Goal: Transaction & Acquisition: Purchase product/service

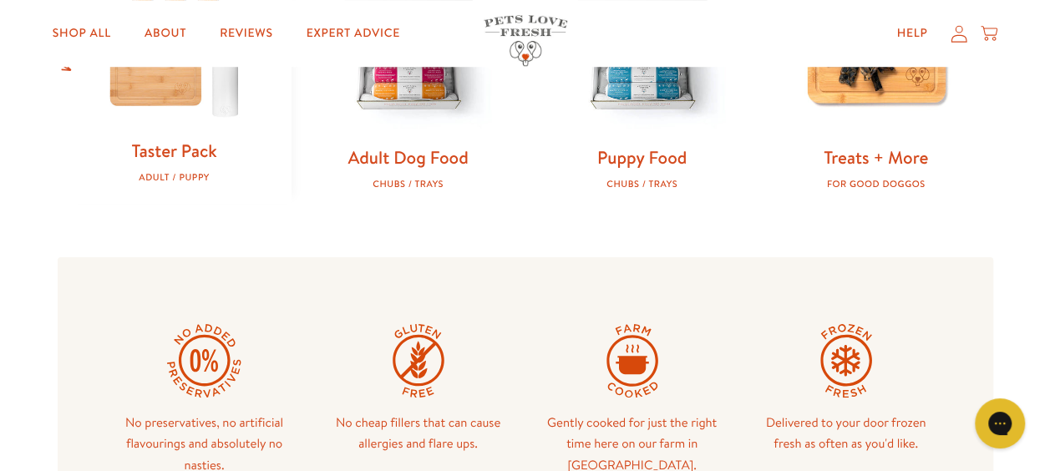
scroll to position [501, 0]
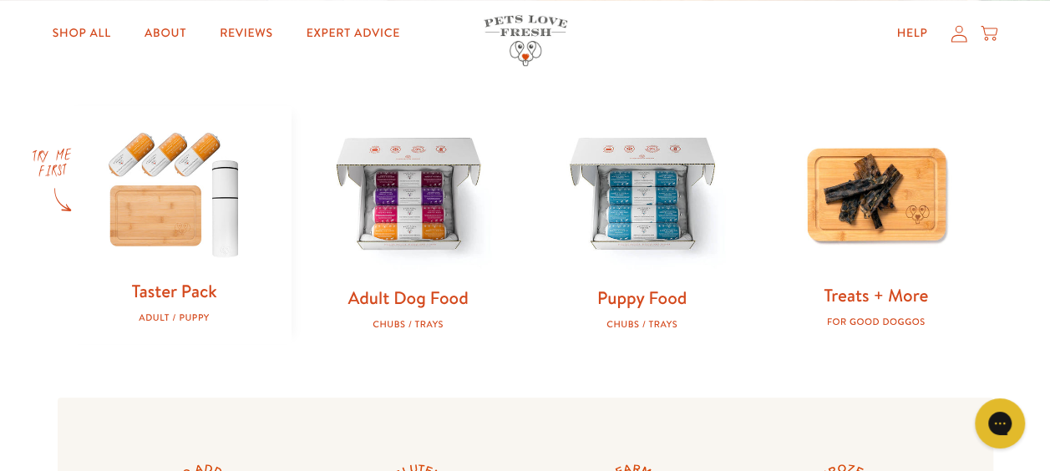
click at [937, 204] on img at bounding box center [876, 194] width 180 height 180
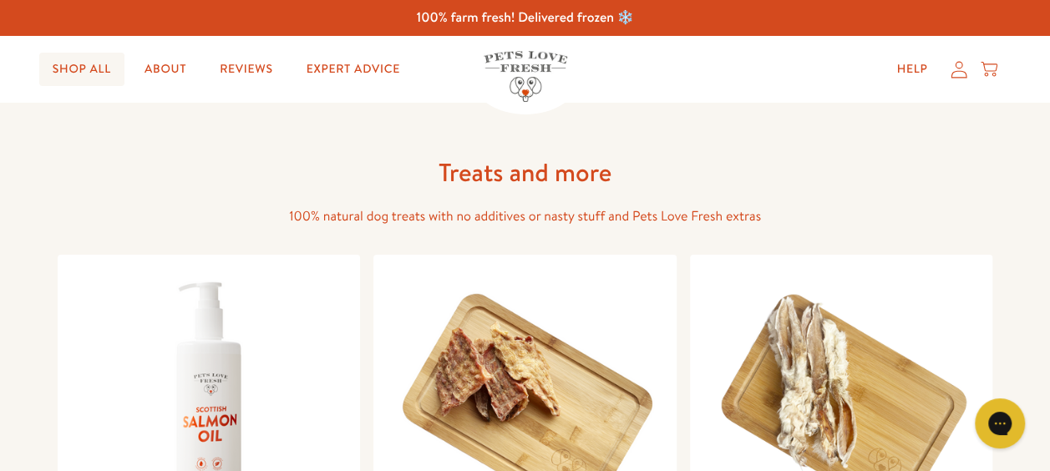
click at [87, 68] on link "Shop All" at bounding box center [81, 69] width 85 height 33
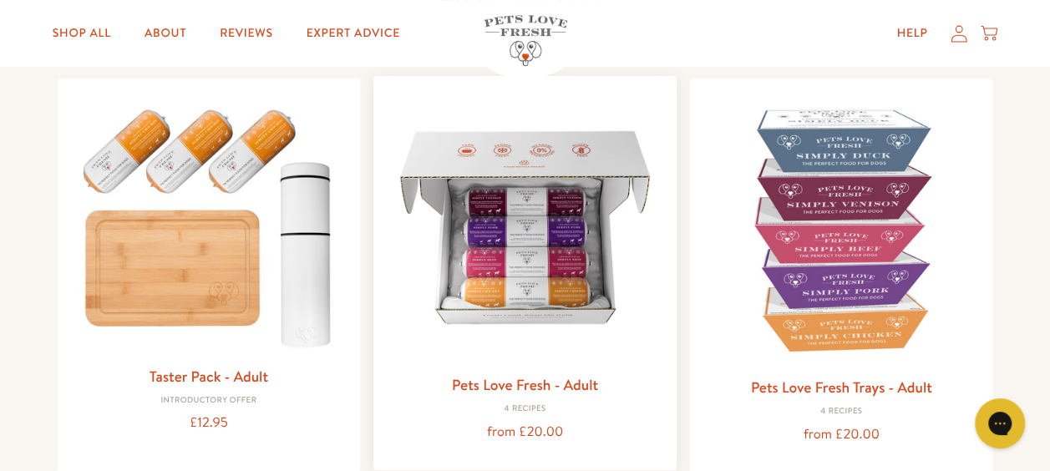
scroll to position [251, 0]
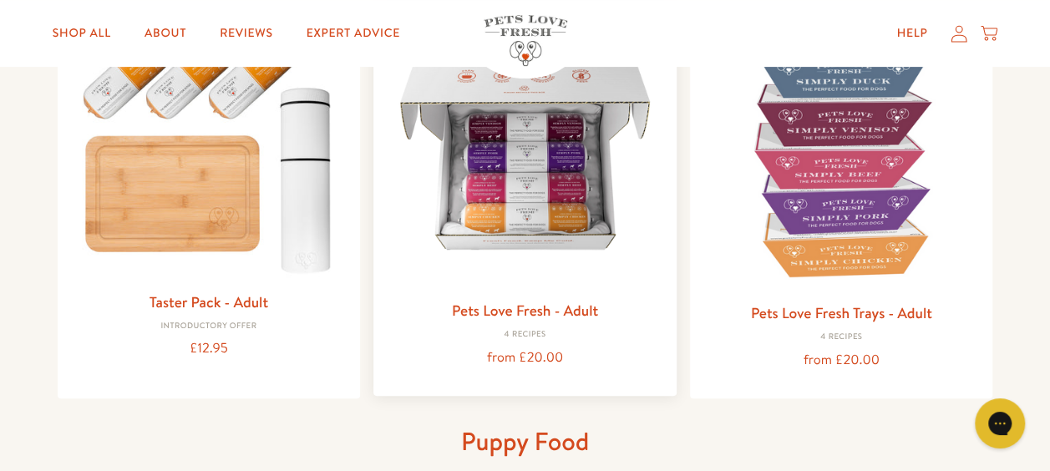
click at [525, 204] on img at bounding box center [525, 153] width 276 height 276
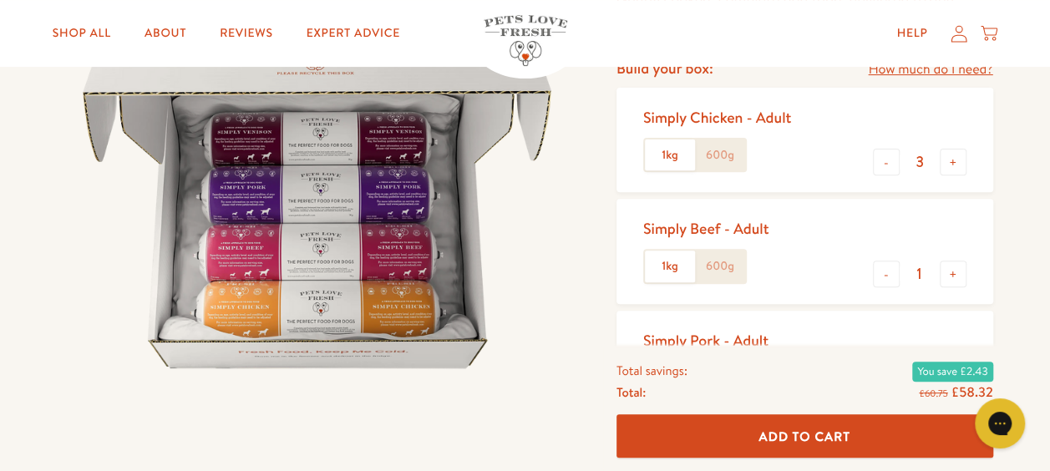
scroll to position [251, 0]
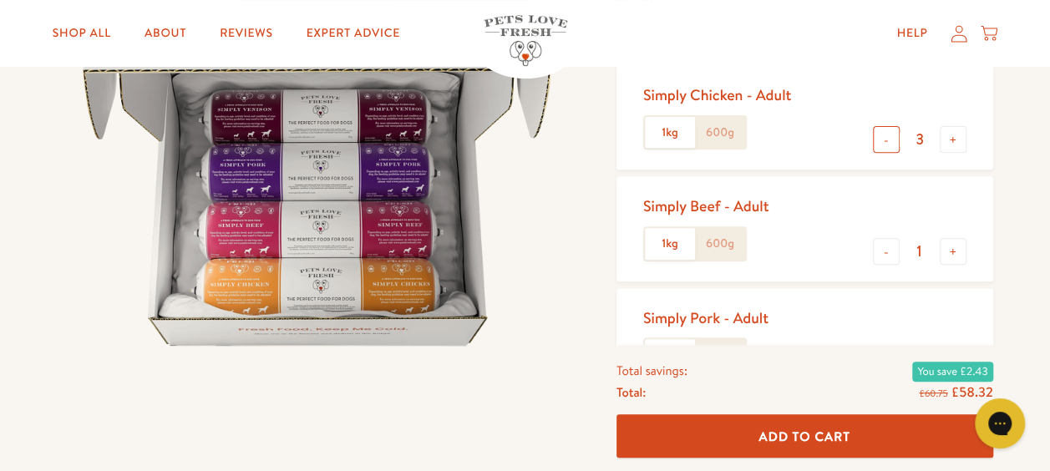
click at [886, 139] on button "-" at bounding box center [886, 139] width 27 height 27
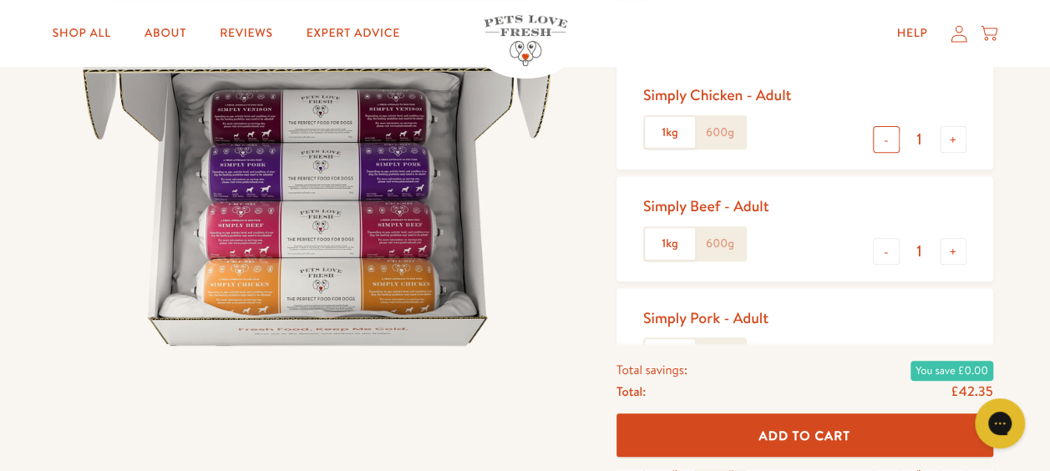
click at [886, 139] on button "-" at bounding box center [886, 139] width 27 height 27
type input "0"
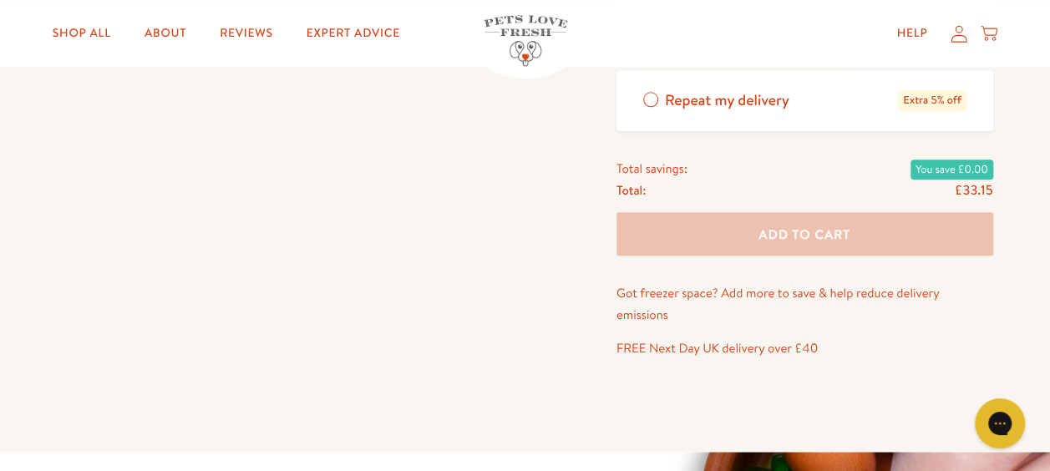
scroll to position [334, 0]
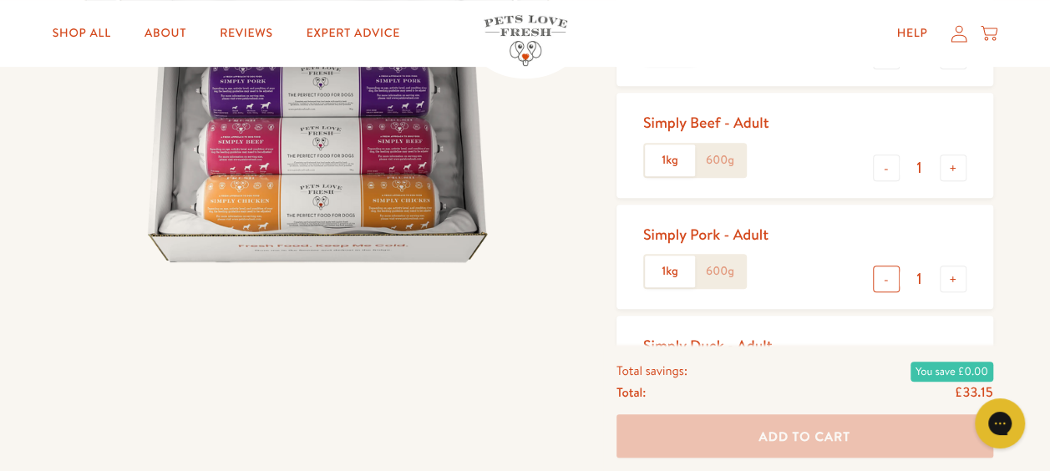
click at [894, 279] on button "-" at bounding box center [886, 279] width 27 height 27
type input "0"
click at [885, 152] on div "Simply Beef - Adult 1kg 600g - 1 +" at bounding box center [804, 145] width 377 height 104
click at [891, 167] on button "-" at bounding box center [886, 168] width 27 height 27
type input "0"
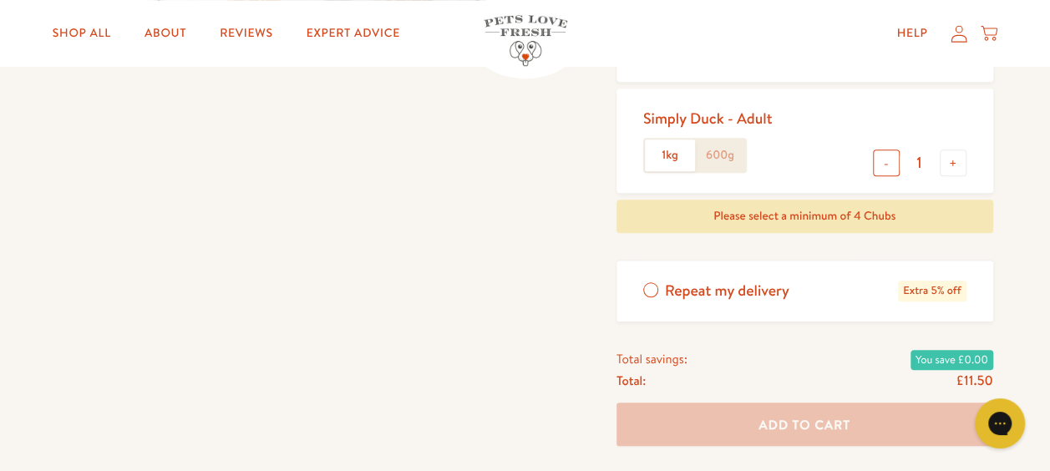
scroll to position [501, 0]
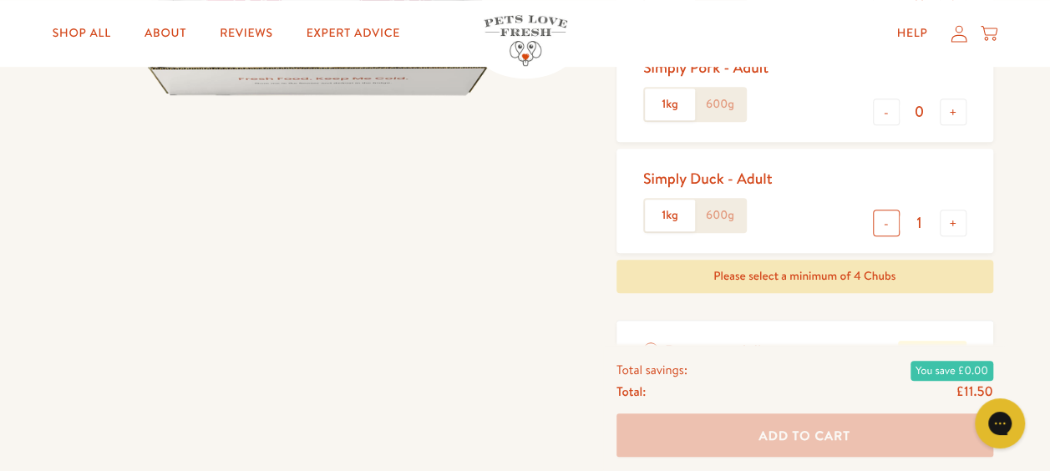
click at [889, 220] on button "-" at bounding box center [886, 223] width 27 height 27
click at [673, 218] on label "1kg" at bounding box center [670, 216] width 50 height 32
click at [0, 0] on input "1kg" at bounding box center [0, 0] width 0 height 0
click at [953, 219] on button "+" at bounding box center [953, 223] width 27 height 27
click at [883, 218] on button "-" at bounding box center [886, 223] width 27 height 27
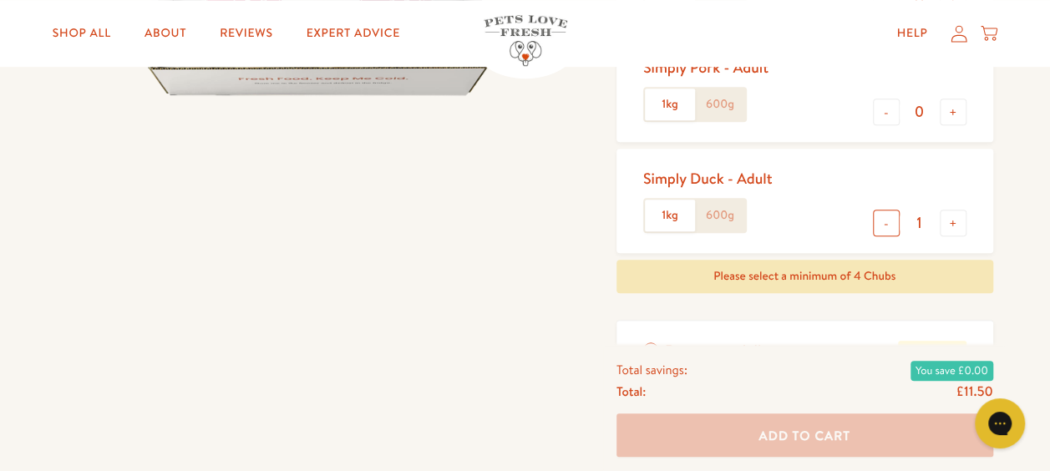
type input "0"
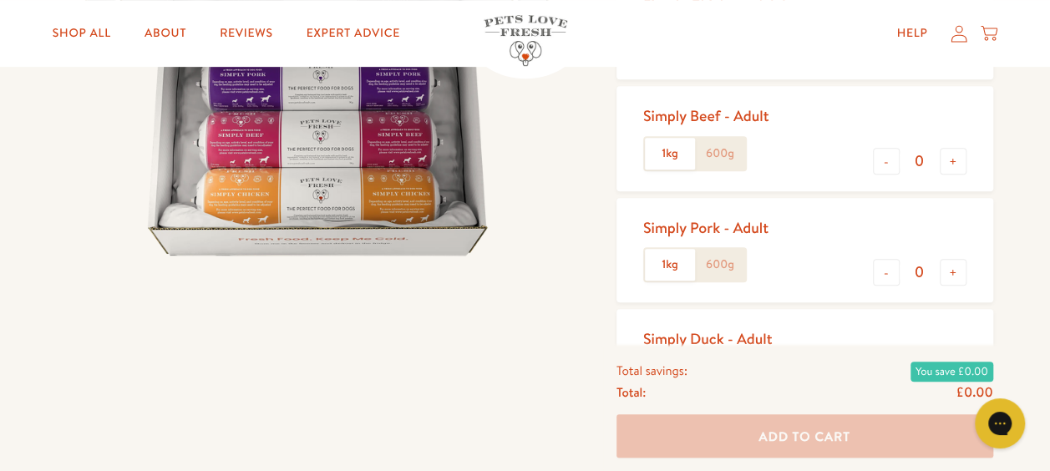
scroll to position [251, 0]
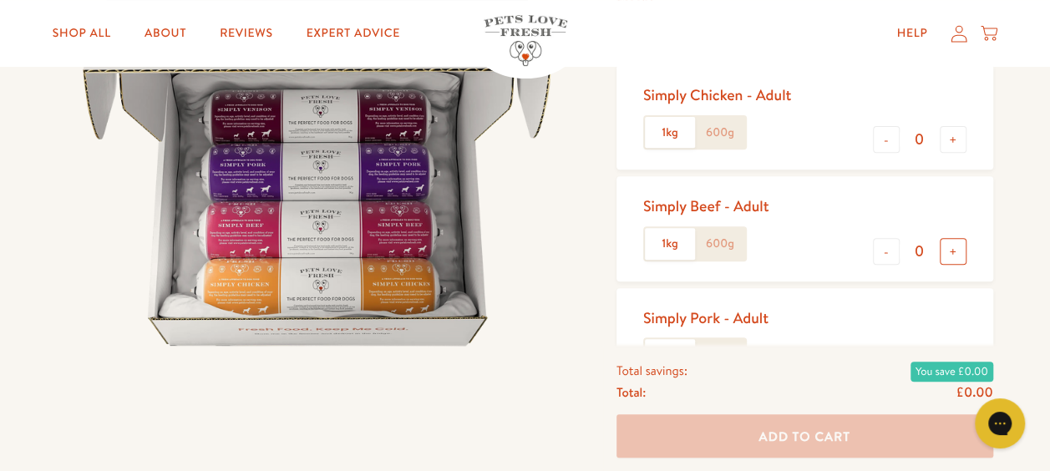
click at [952, 251] on button "+" at bounding box center [953, 251] width 27 height 27
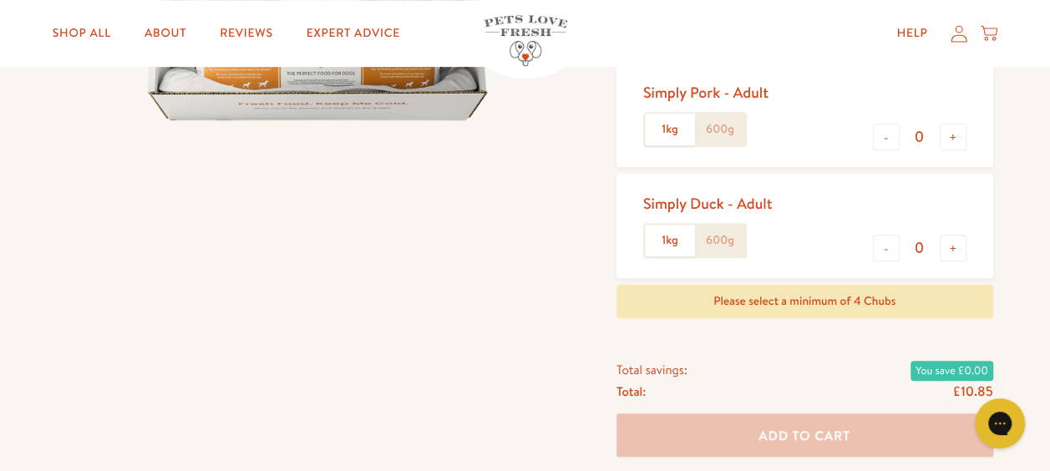
scroll to position [334, 0]
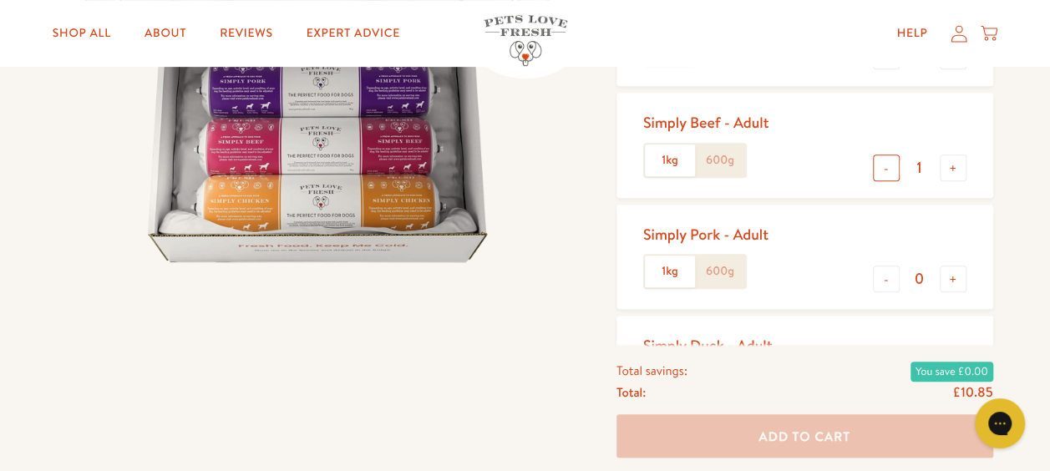
click at [880, 166] on button "-" at bounding box center [886, 168] width 27 height 27
type input "0"
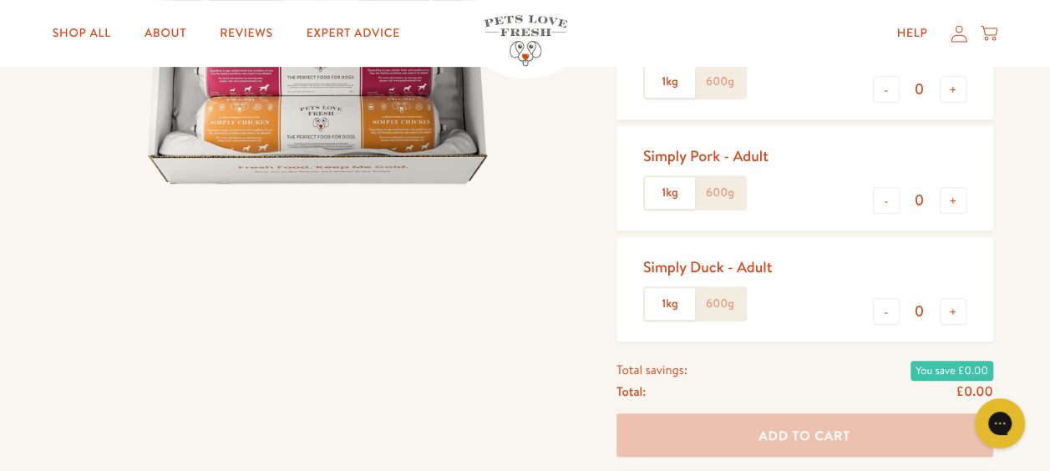
scroll to position [418, 0]
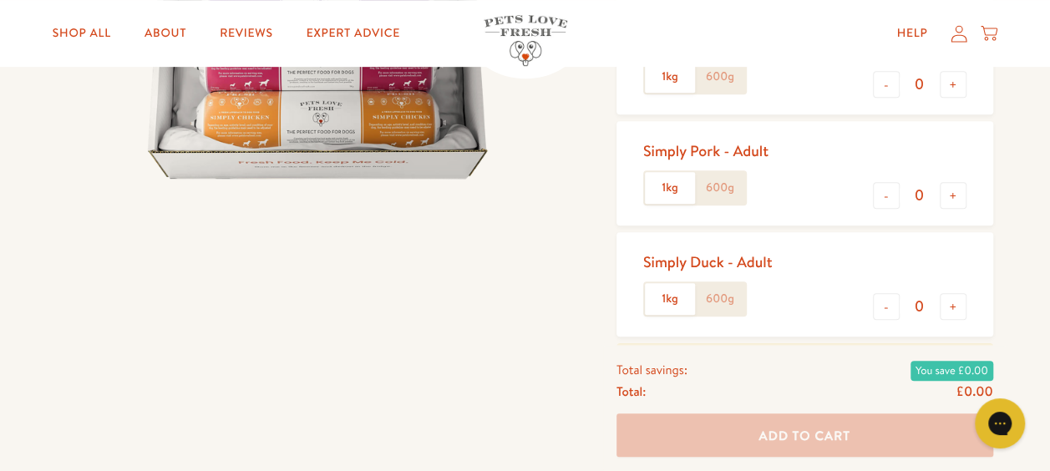
click at [732, 296] on label "600g" at bounding box center [720, 299] width 50 height 32
click at [0, 0] on input "600g" at bounding box center [0, 0] width 0 height 0
click at [960, 307] on button "+" at bounding box center [953, 306] width 27 height 27
click at [889, 307] on button "-" at bounding box center [886, 306] width 27 height 27
type input "0"
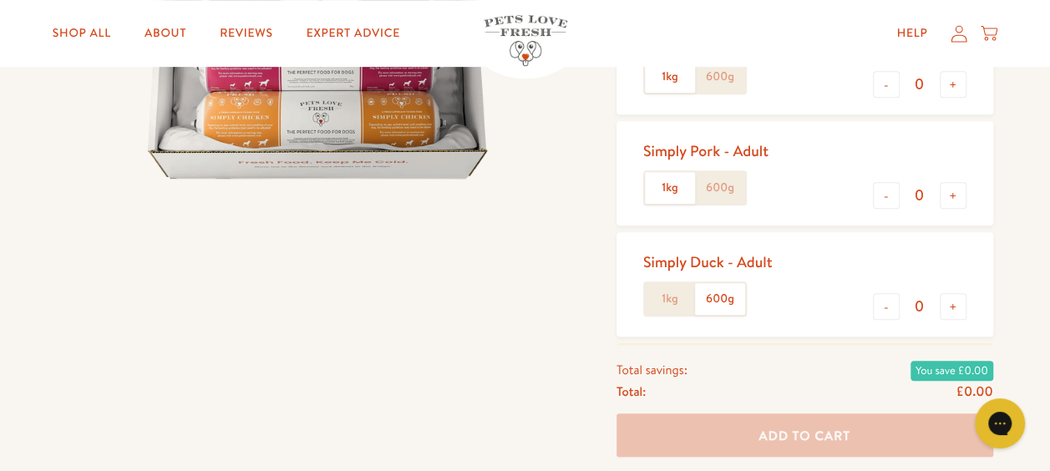
click at [727, 186] on label "600g" at bounding box center [720, 188] width 50 height 32
click at [0, 0] on input "600g" at bounding box center [0, 0] width 0 height 0
click at [951, 200] on button "+" at bounding box center [953, 195] width 27 height 27
click at [885, 200] on button "-" at bounding box center [886, 195] width 27 height 27
type input "0"
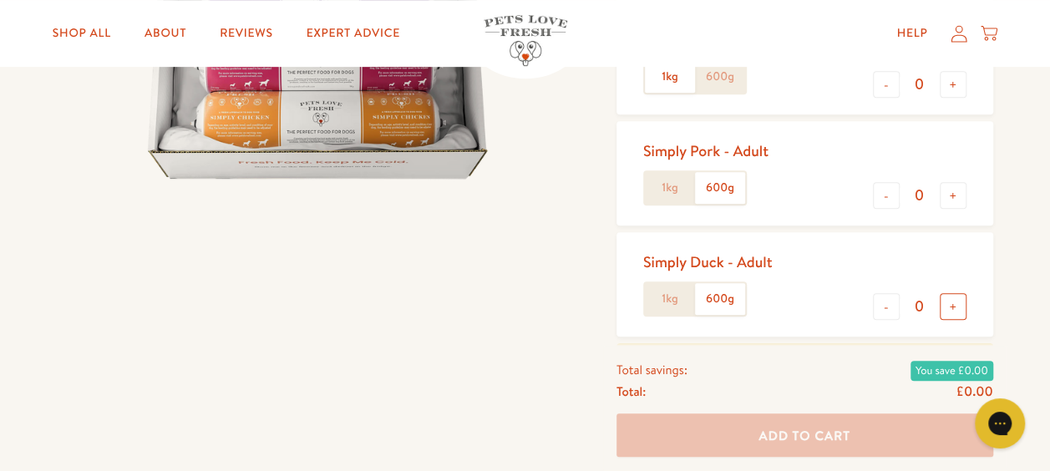
click at [959, 311] on button "+" at bounding box center [953, 306] width 27 height 27
click at [887, 309] on button "-" at bounding box center [886, 306] width 27 height 27
type input "0"
click at [950, 195] on button "+" at bounding box center [953, 195] width 27 height 27
click at [880, 198] on button "-" at bounding box center [886, 195] width 27 height 27
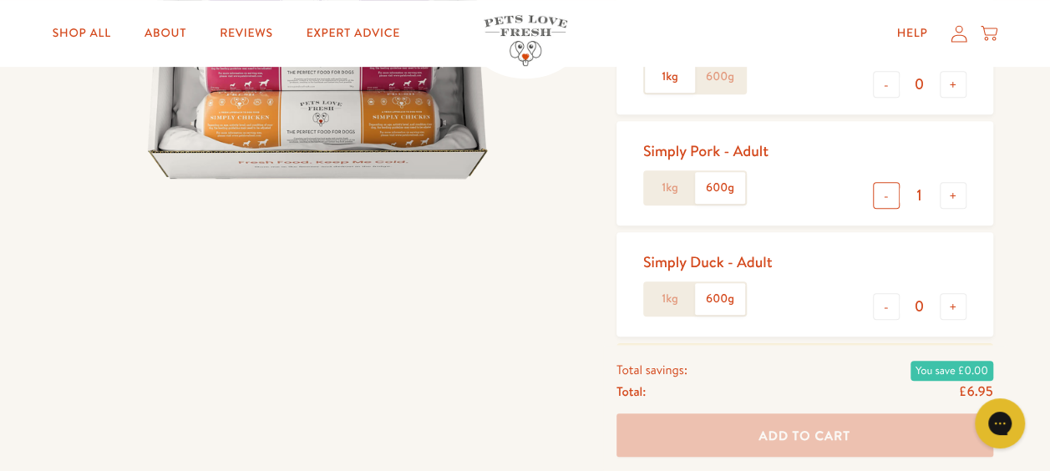
type input "0"
click at [955, 305] on button "+" at bounding box center [953, 306] width 27 height 27
click at [884, 297] on button "-" at bounding box center [886, 306] width 27 height 27
type input "0"
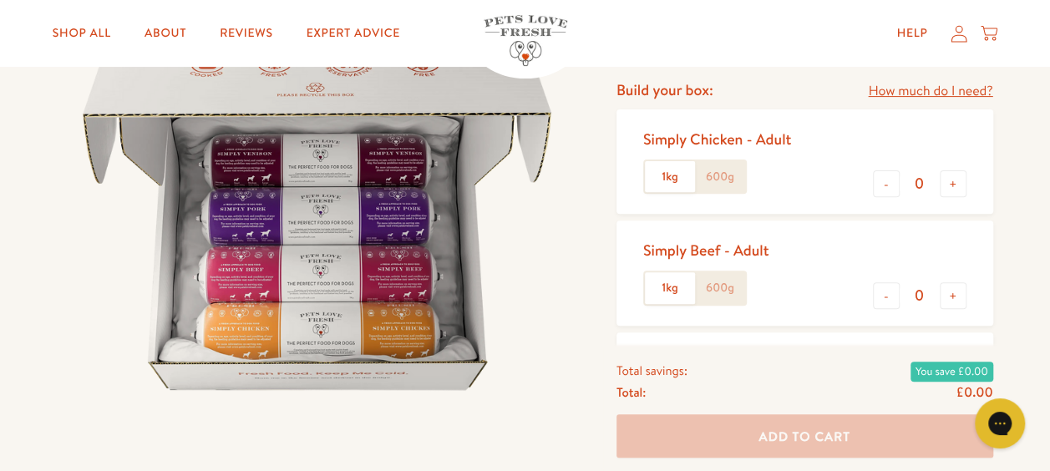
scroll to position [167, 0]
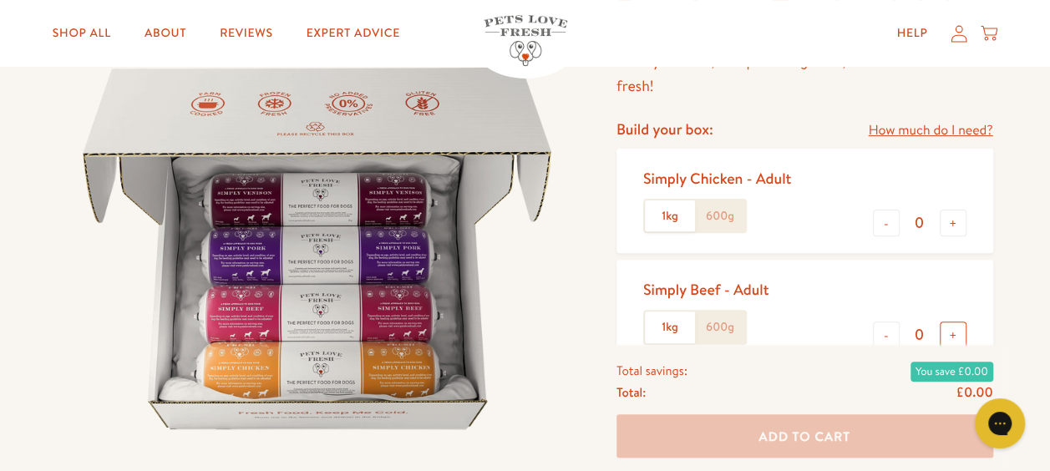
click at [952, 332] on button "+" at bounding box center [953, 335] width 27 height 27
type input "1"
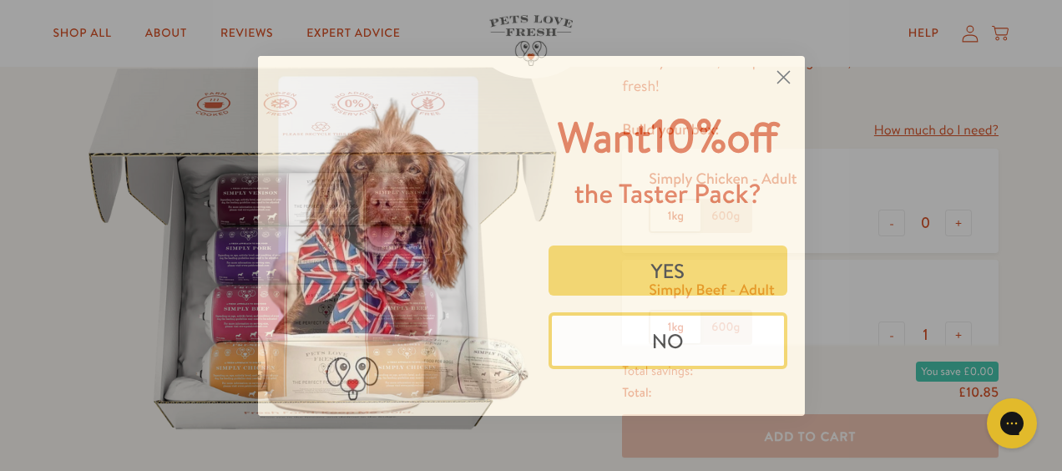
click at [777, 78] on circle "Close dialog" at bounding box center [783, 77] width 28 height 28
